Goal: Information Seeking & Learning: Learn about a topic

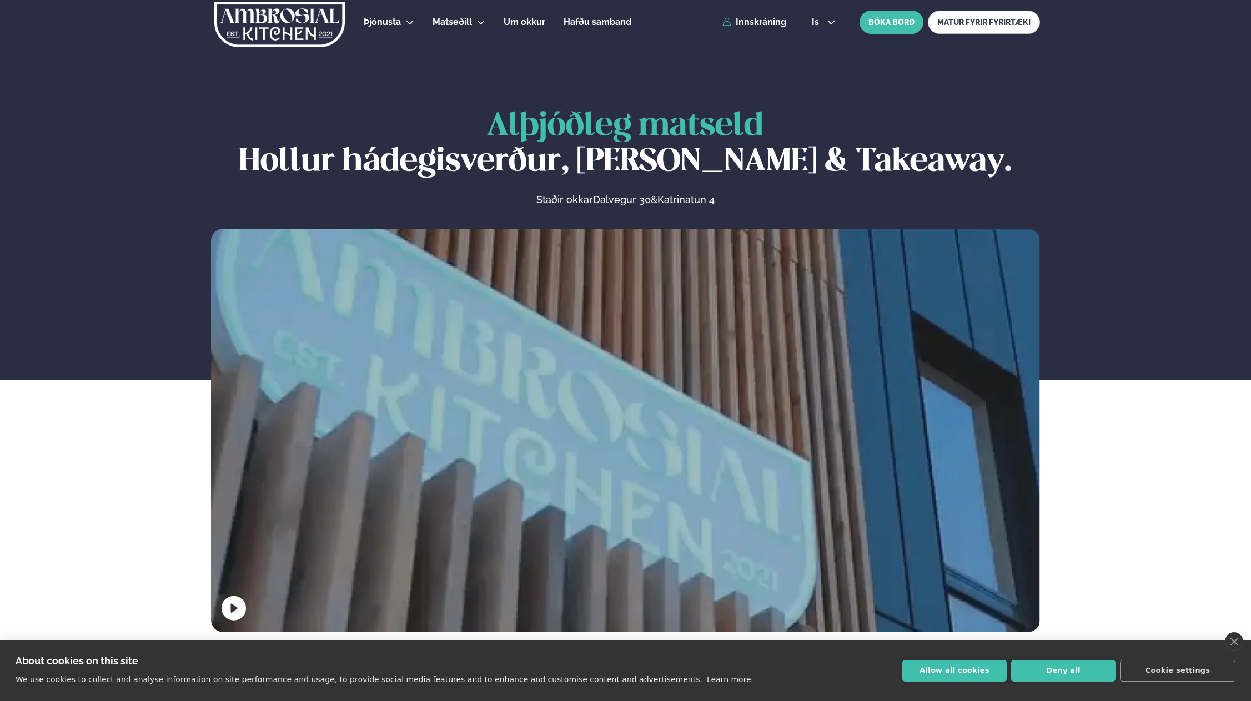
scroll to position [666, 0]
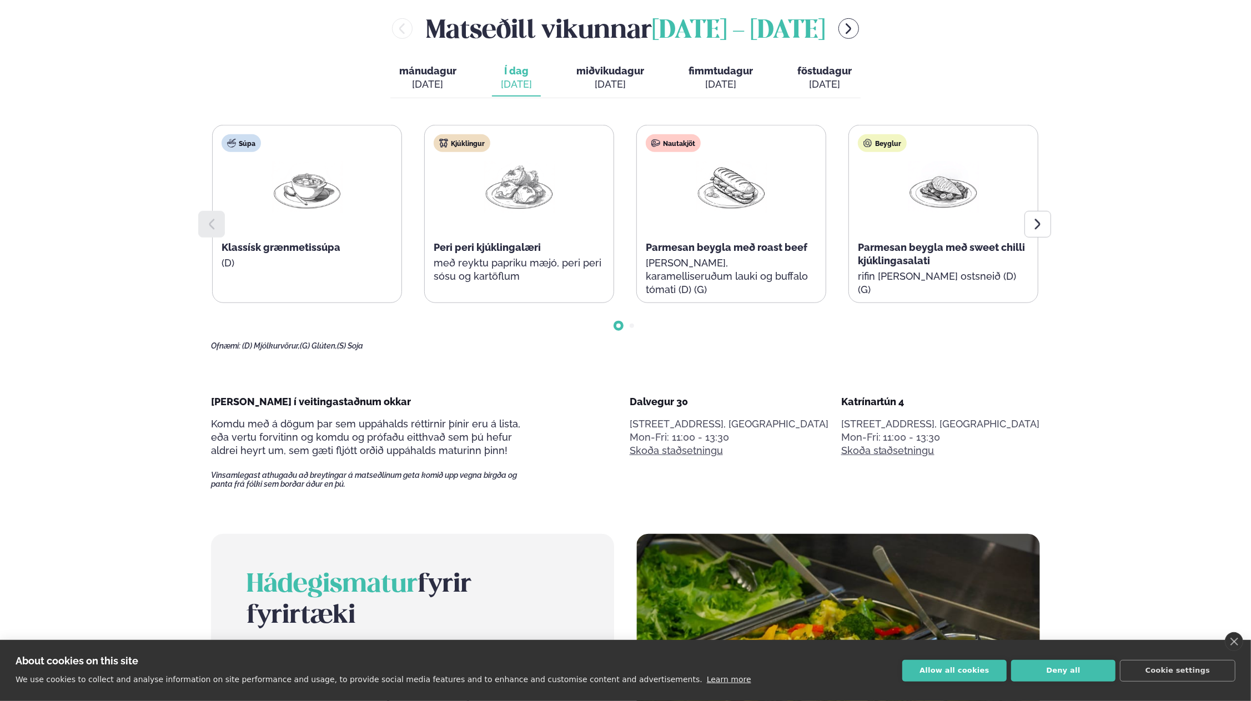
click at [962, 674] on button "Allow all cookies" at bounding box center [954, 671] width 104 height 22
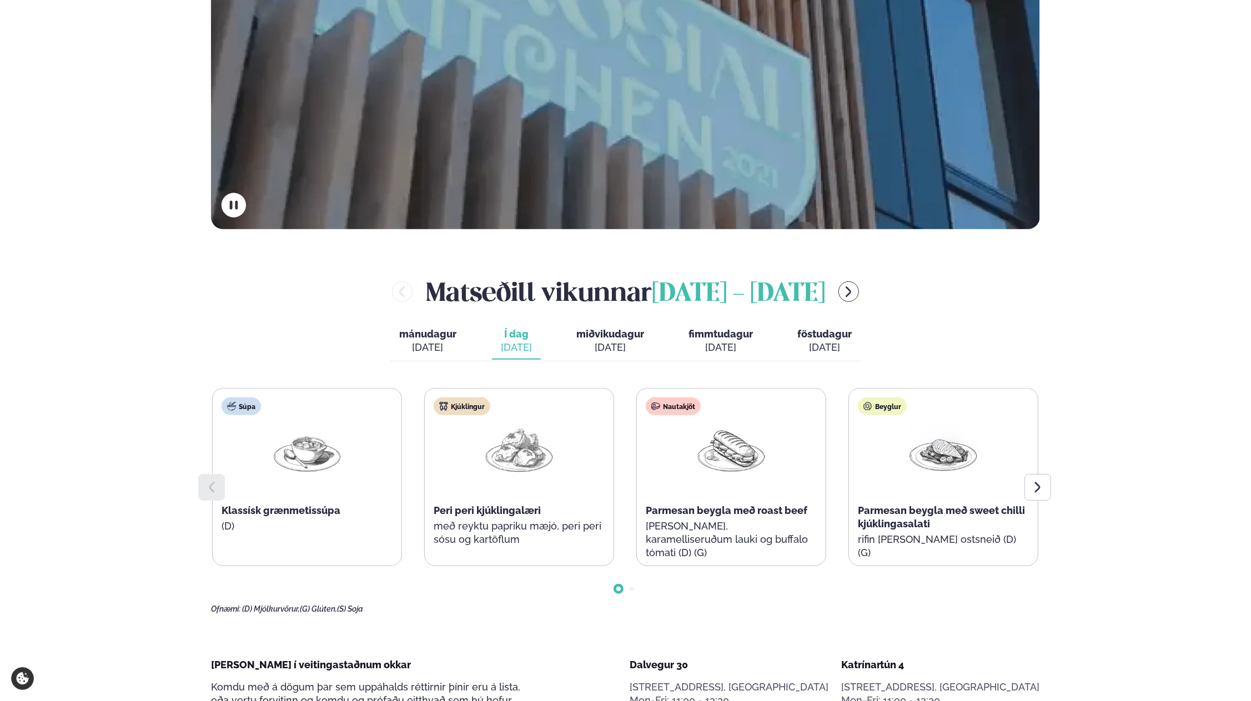
scroll to position [555, 0]
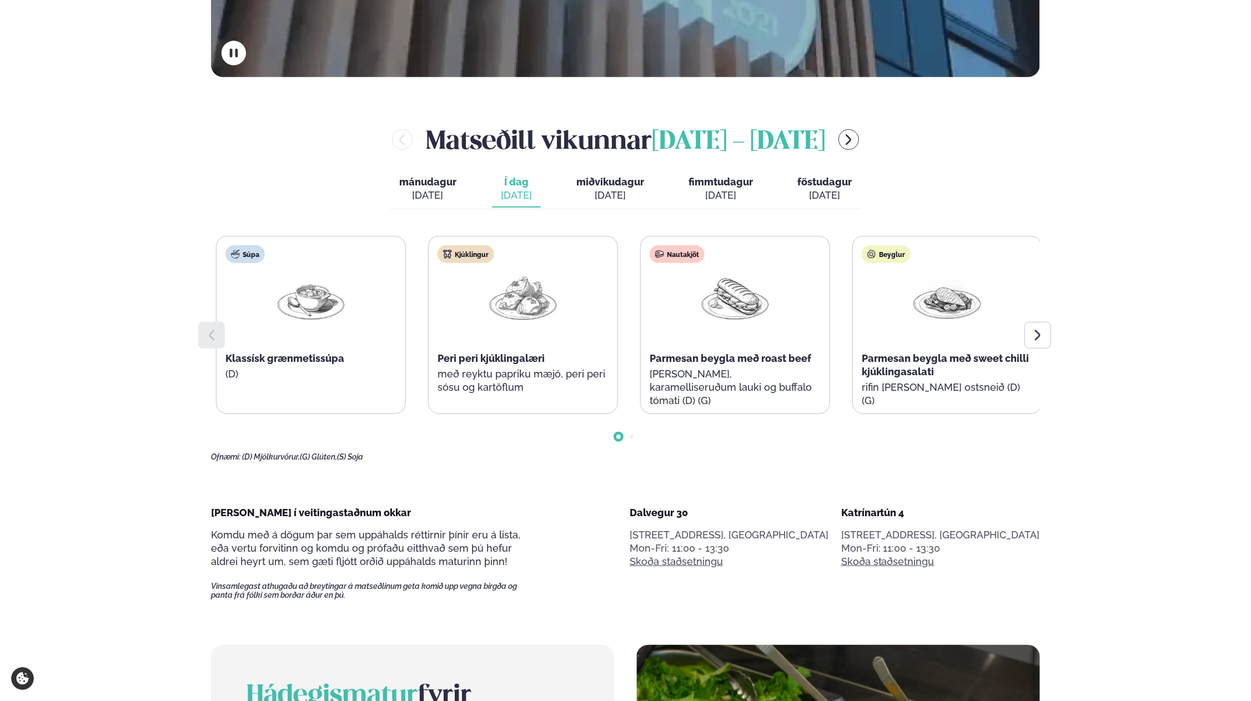
click at [654, 375] on p "[PERSON_NAME], karamelliseruðum lauki og buffalo tómati (D) (G)" at bounding box center [735, 388] width 171 height 40
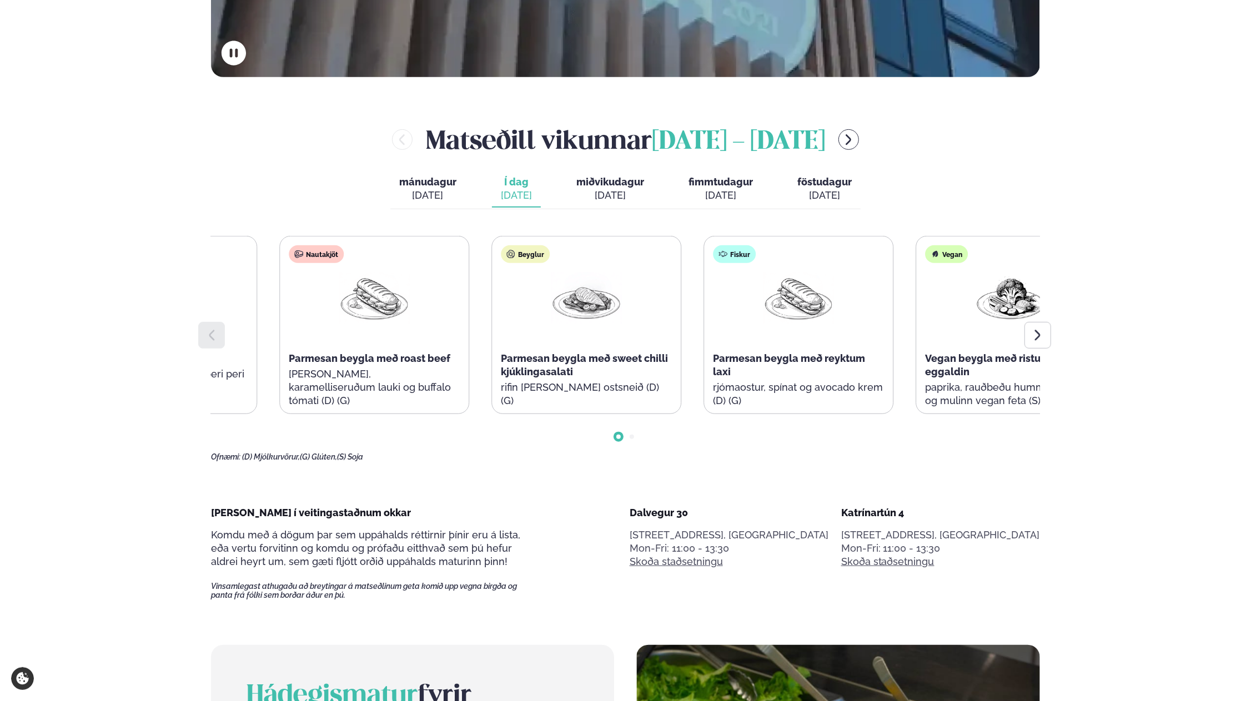
click at [408, 370] on p "[PERSON_NAME], karamelliseruðum lauki og buffalo tómati (D) (G)" at bounding box center [374, 388] width 171 height 40
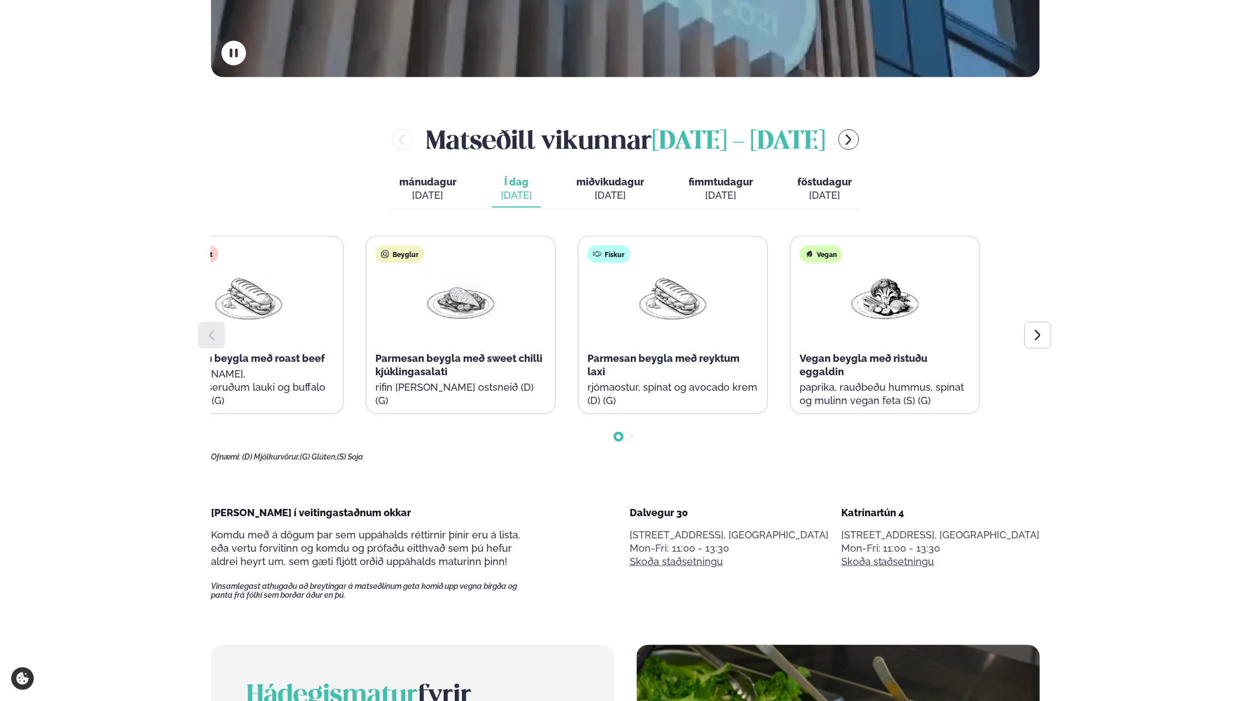
click at [404, 307] on div "Beyglur Parmesan beygla með sweet chilli kjúklingasalati rifin [PERSON_NAME] os…" at bounding box center [460, 332] width 189 height 191
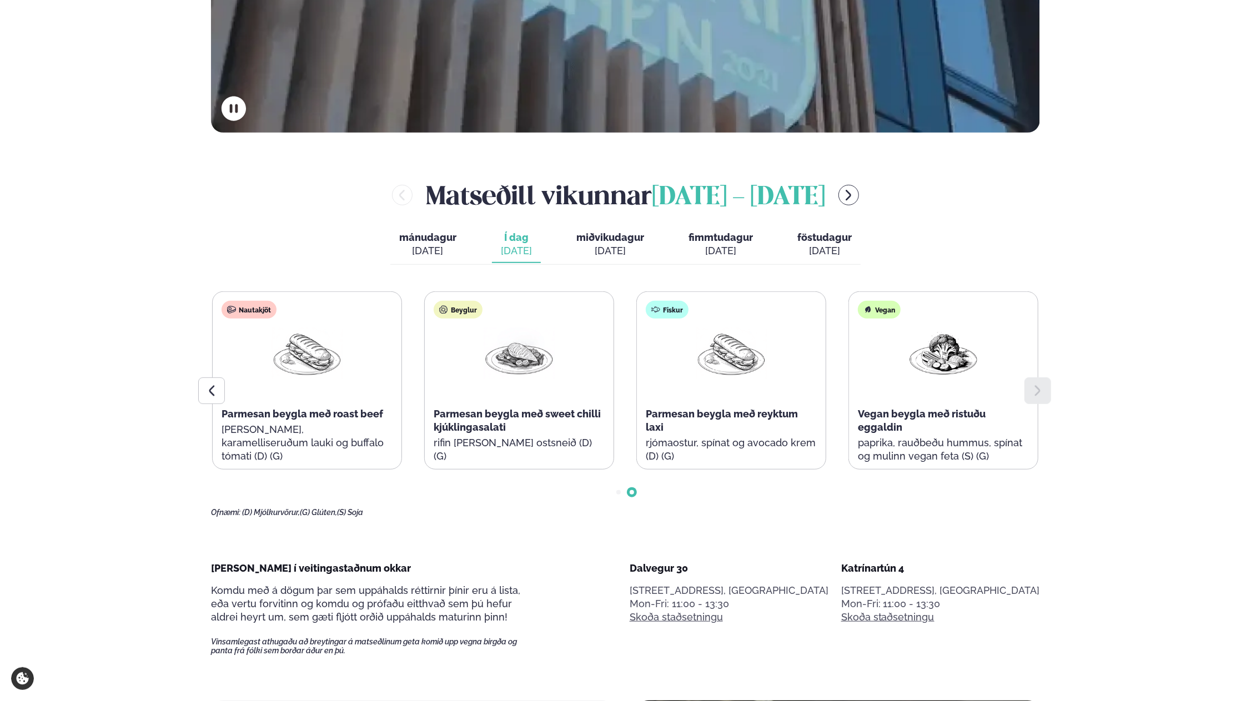
scroll to position [111, 0]
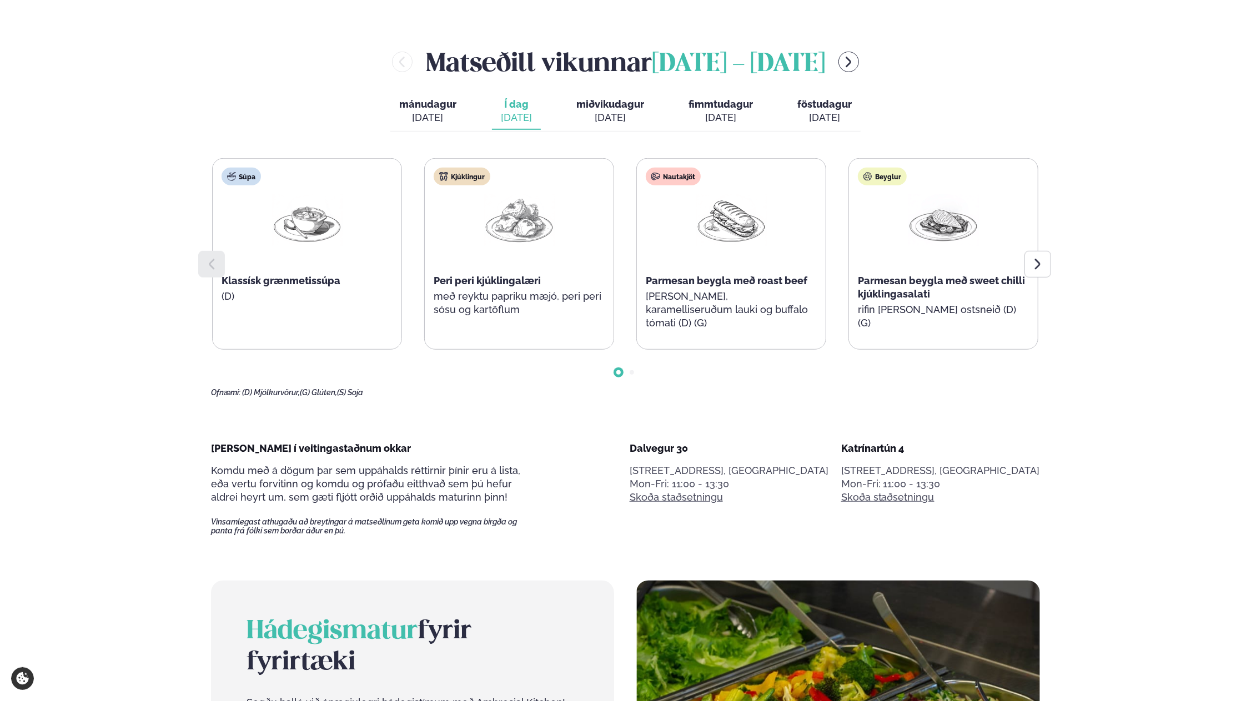
scroll to position [555, 0]
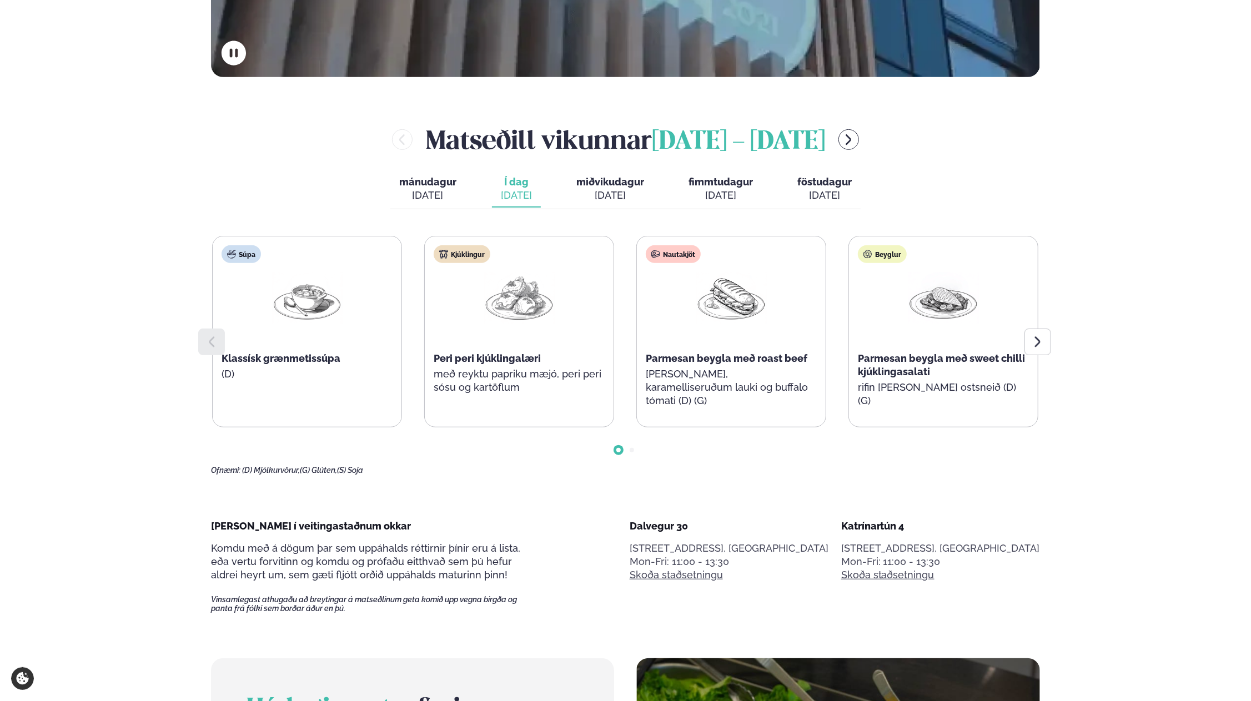
click at [606, 190] on div "[DATE]" at bounding box center [610, 195] width 68 height 13
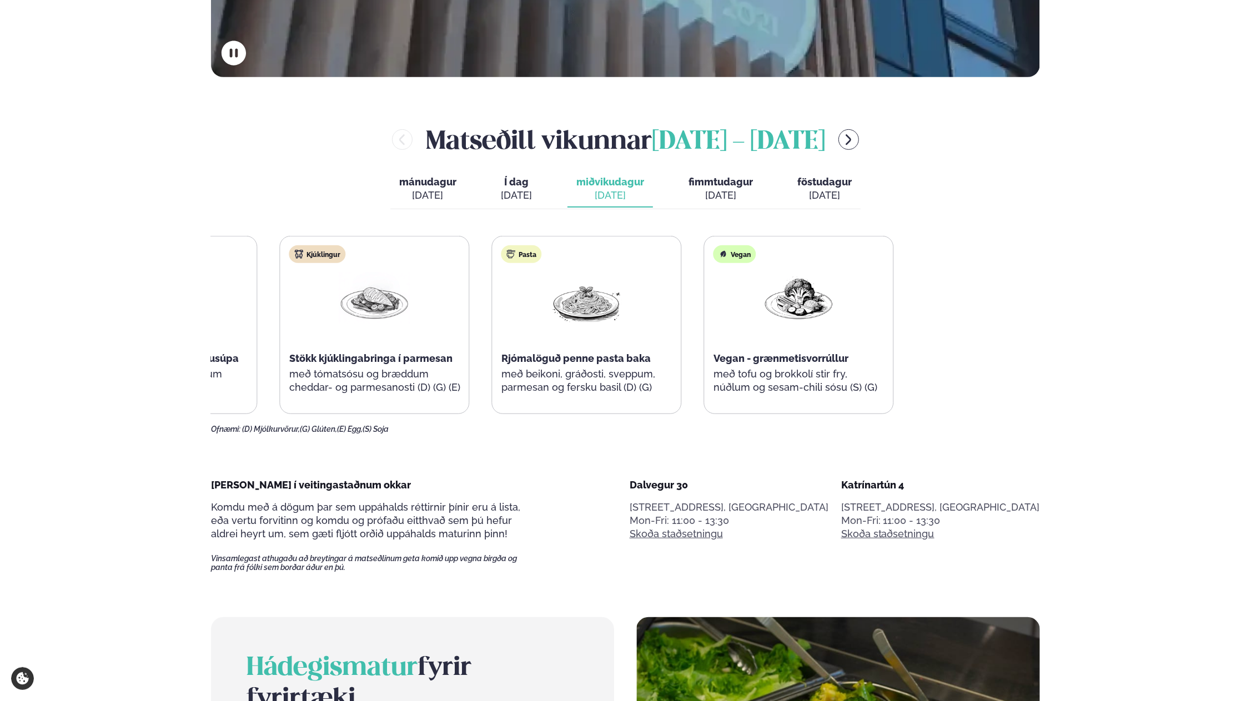
click at [426, 335] on div "Súpa Harissa krydduð sætkartöflusúpa með ristuðum graskersfræjum Kjúklingur Stö…" at bounding box center [481, 325] width 826 height 178
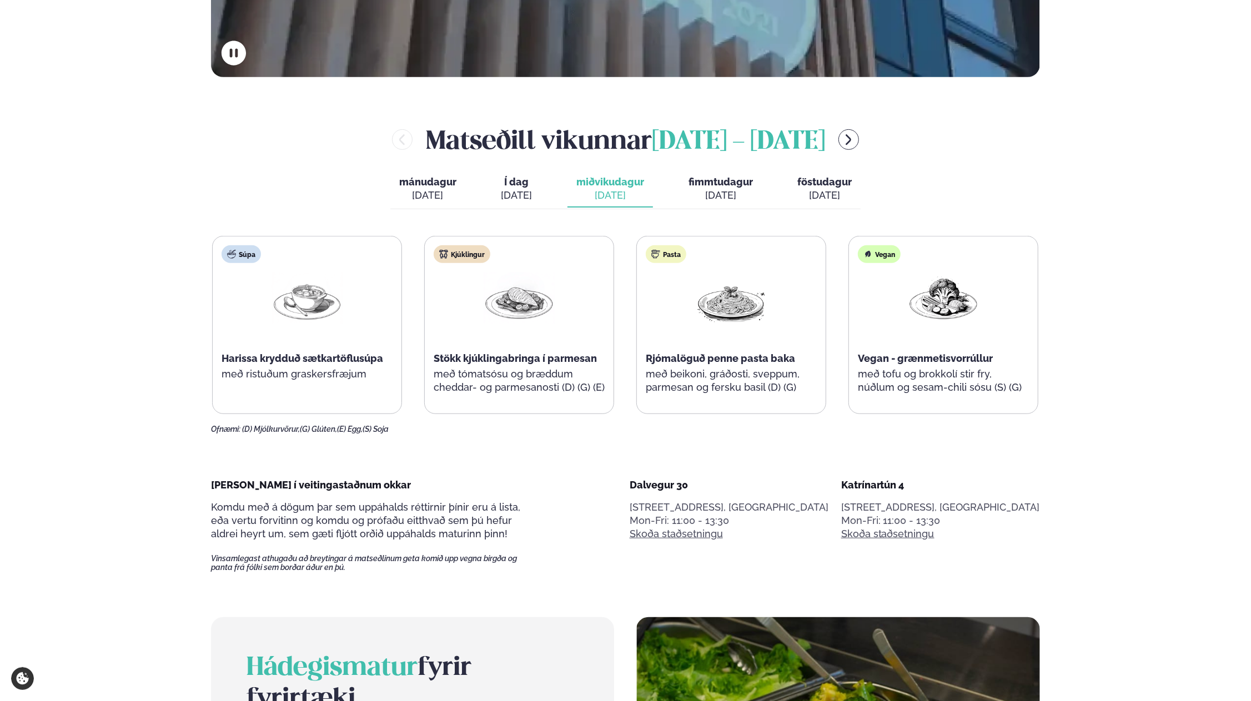
click at [519, 188] on span "Í dag" at bounding box center [516, 181] width 31 height 13
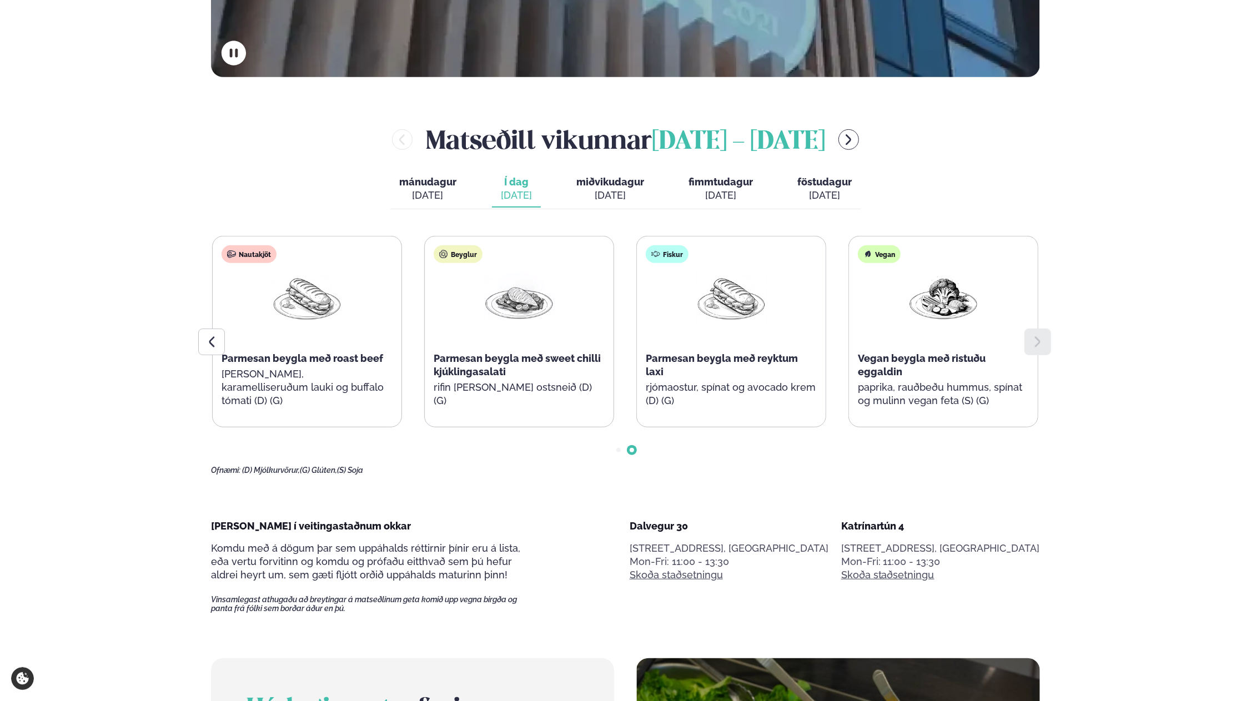
click at [709, 182] on span "fimmtudagur" at bounding box center [721, 182] width 64 height 12
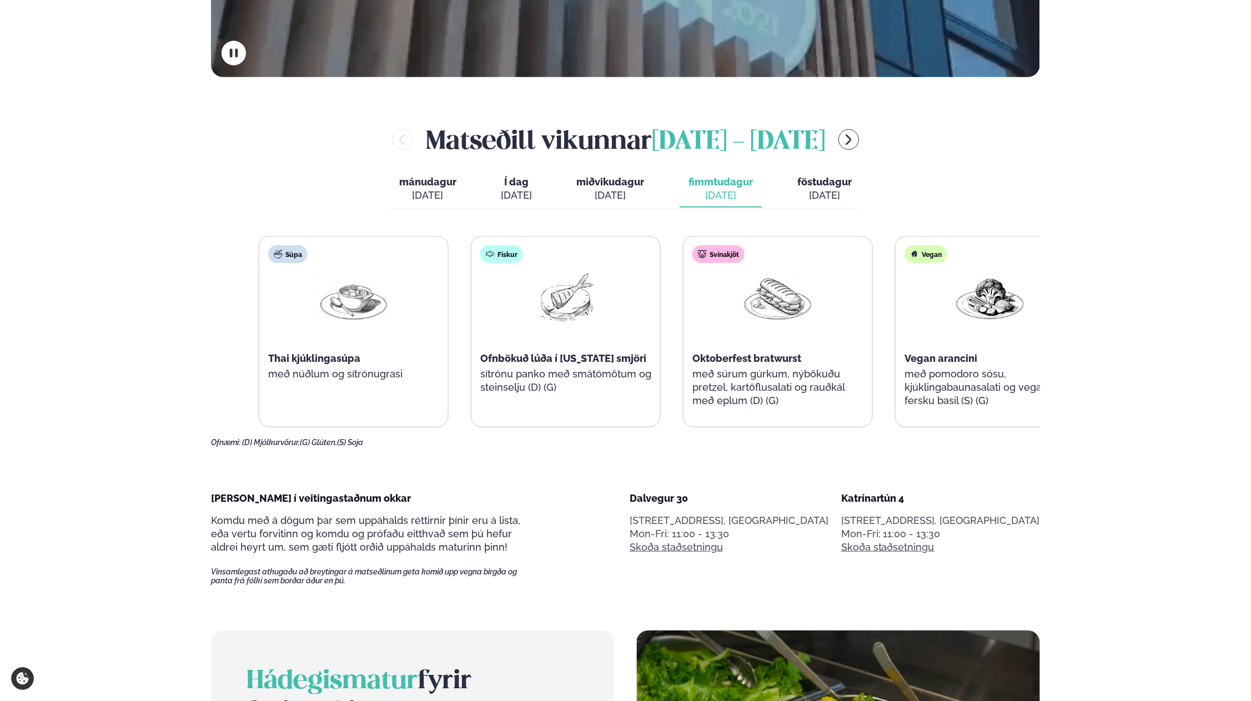
click at [754, 390] on div "Svínakjöt Oktoberfest bratwurst með súrum gúrkum, nýbökuðu pretzel, kartöflusal…" at bounding box center [778, 332] width 189 height 191
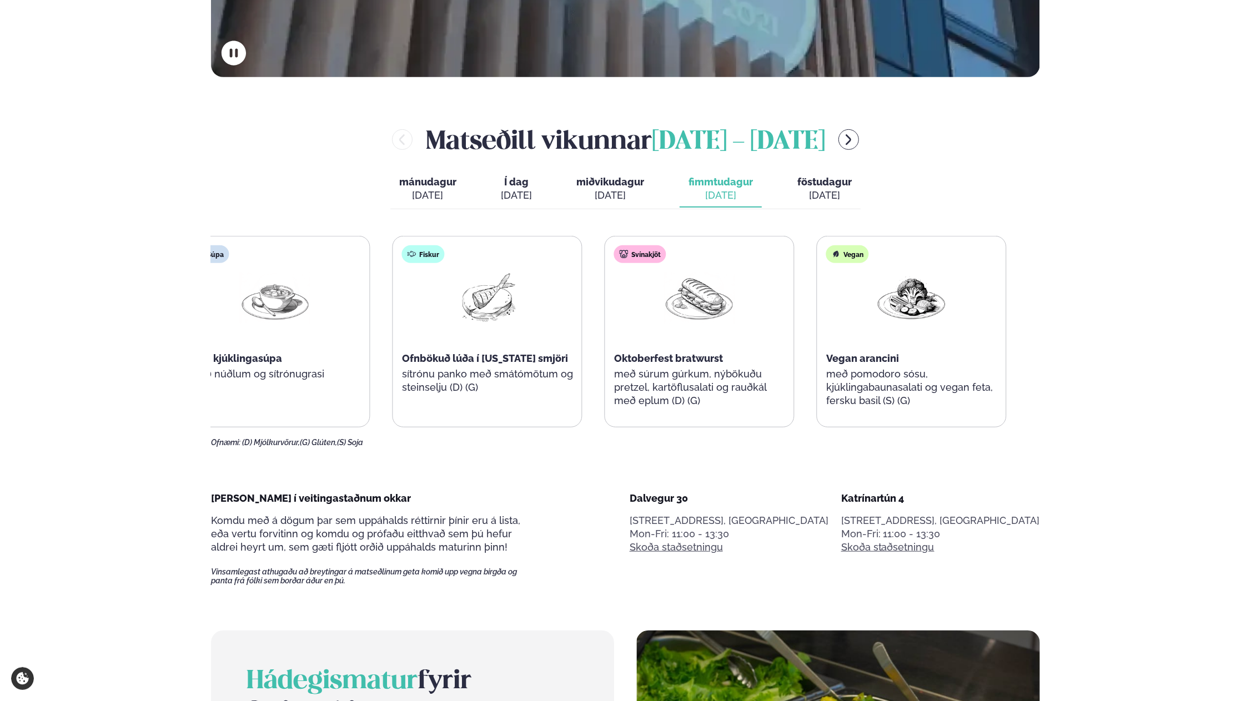
click at [650, 363] on div "Svínakjöt Oktoberfest bratwurst með súrum gúrkum, nýbökuðu pretzel, kartöflusal…" at bounding box center [699, 332] width 189 height 191
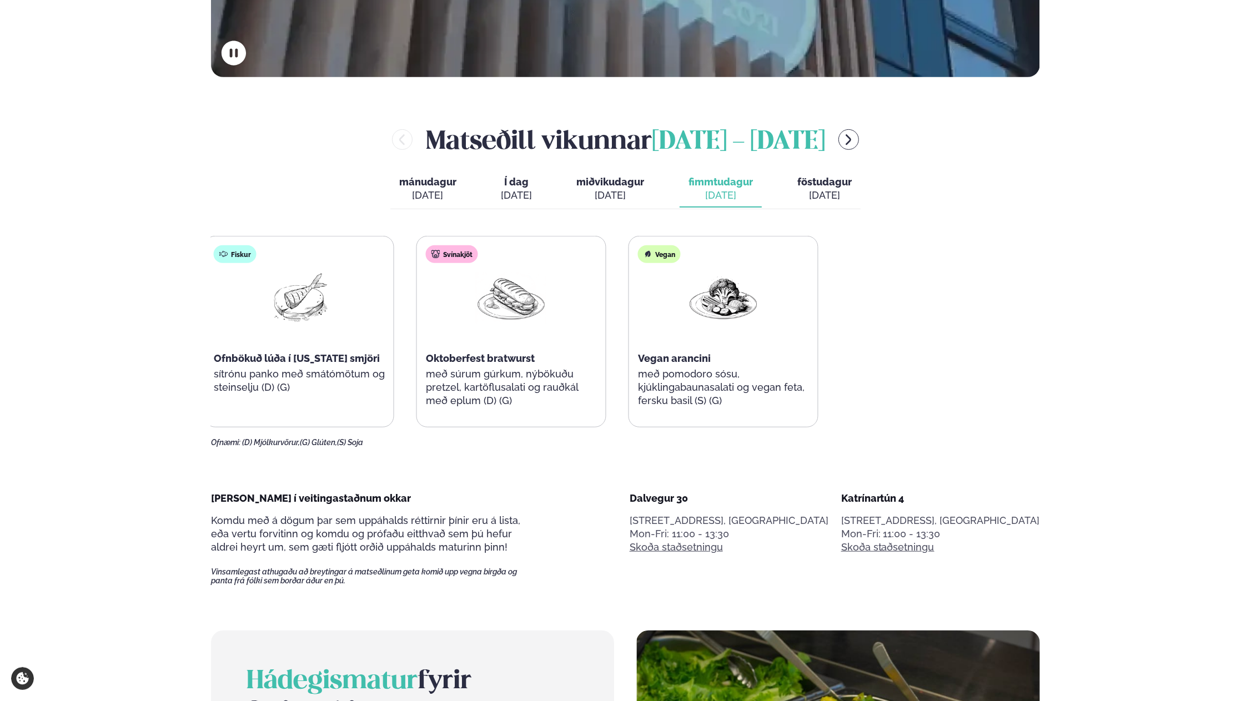
click at [213, 375] on div "Súpa Thai kjúklingasúpa með núðlum og sítrónugrasi Fiskur Ofnbökuð lúða í Arizo…" at bounding box center [405, 332] width 826 height 192
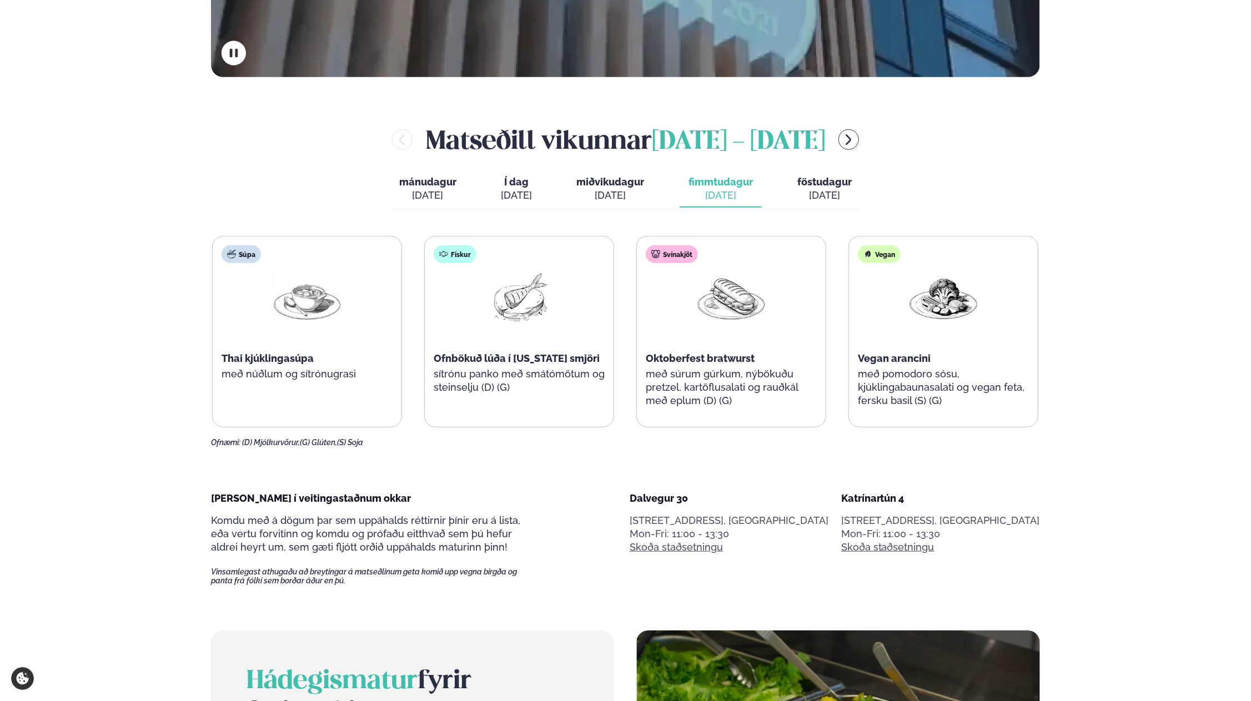
click at [818, 182] on span "föstudagur" at bounding box center [824, 182] width 54 height 12
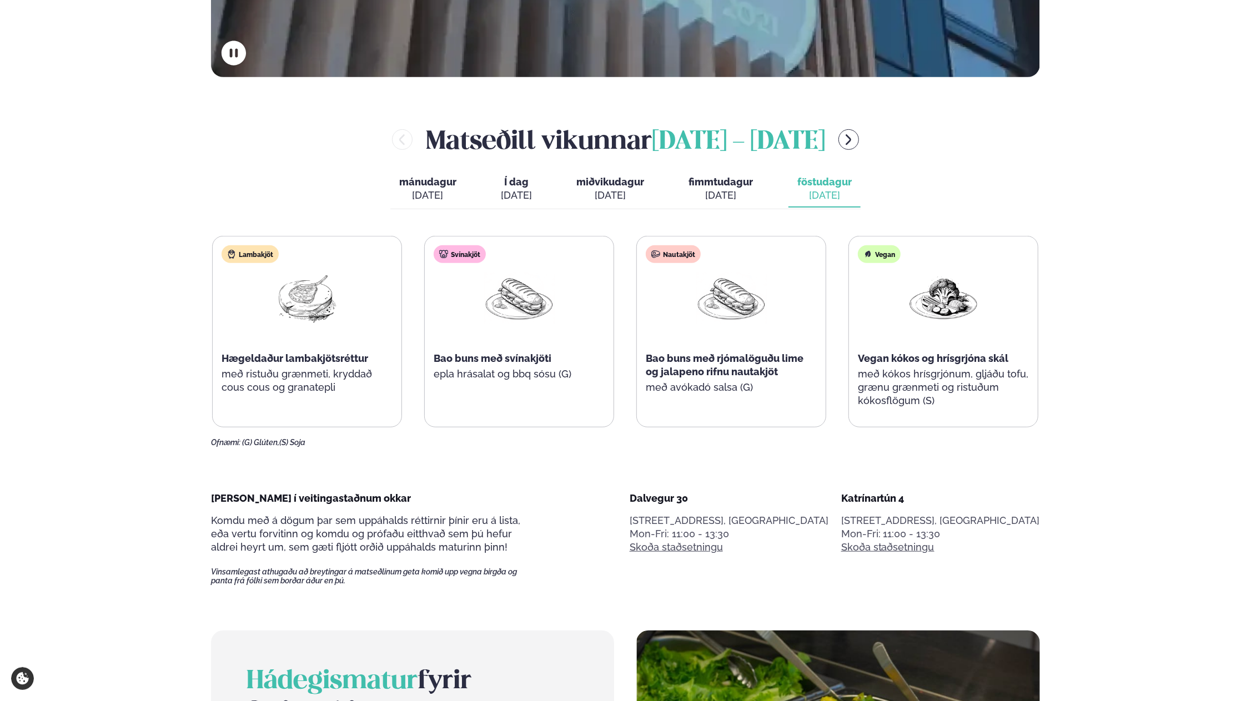
click at [696, 179] on span "fimmtudagur" at bounding box center [721, 182] width 64 height 12
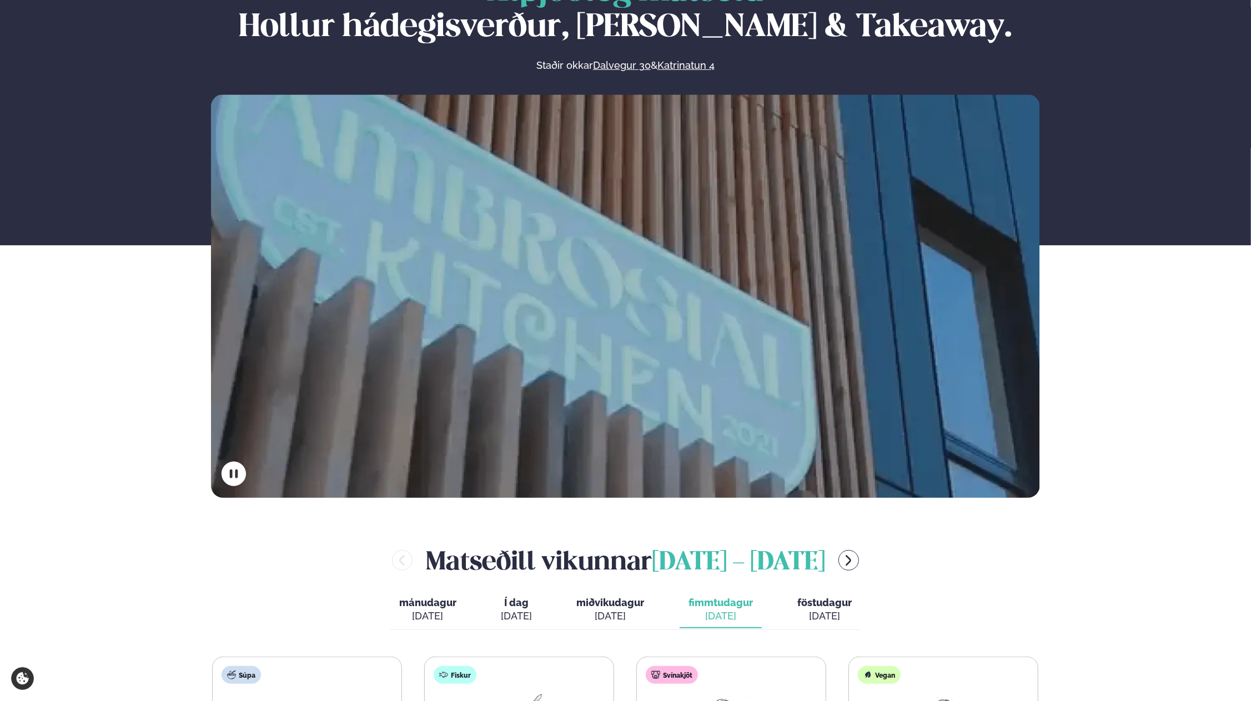
scroll to position [0, 0]
